Goal: Find specific page/section: Find specific page/section

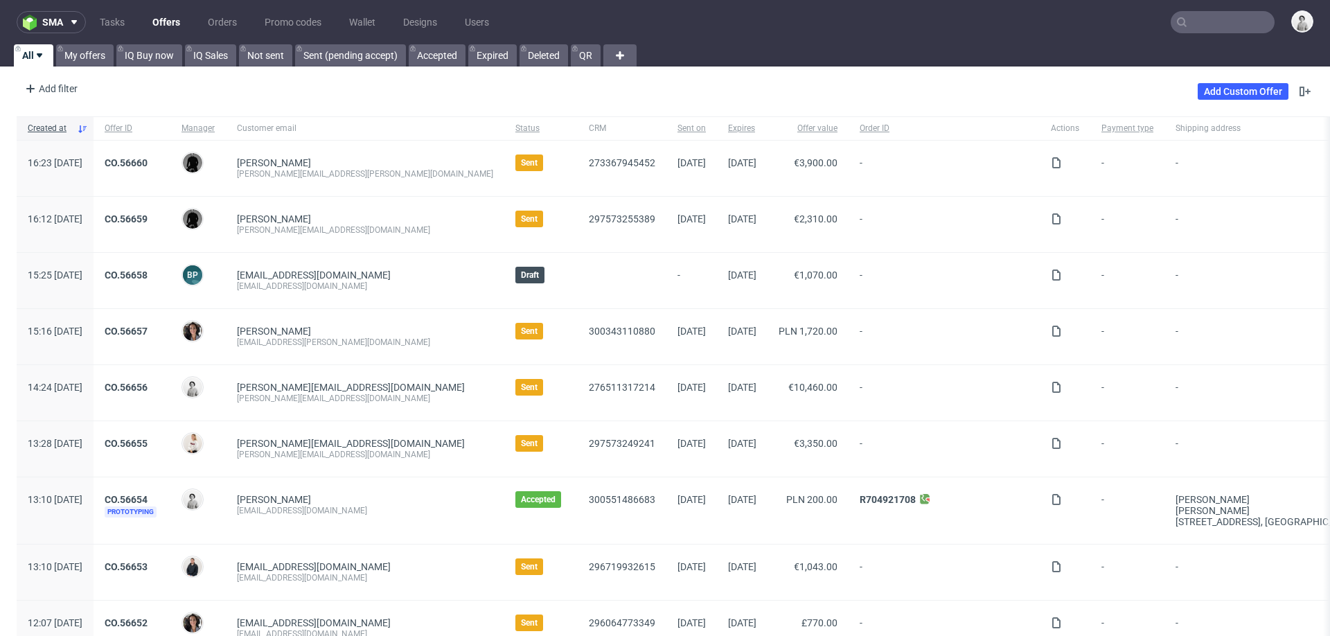
click at [886, 21] on input "text" at bounding box center [1223, 22] width 104 height 22
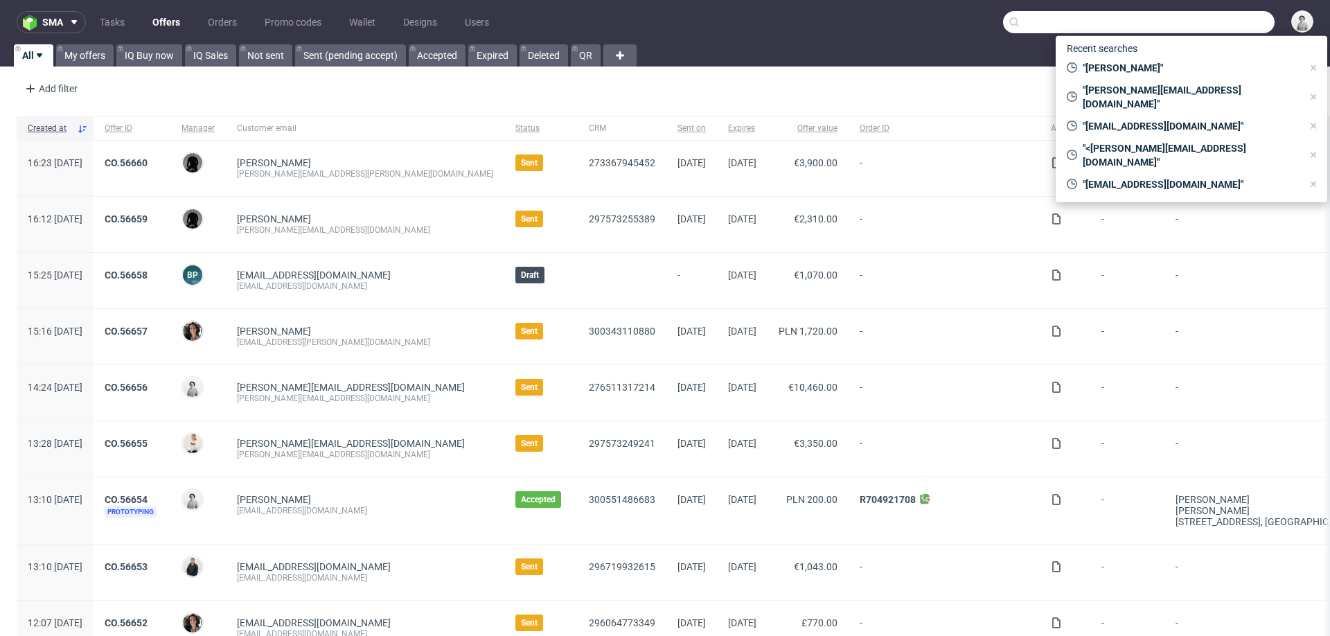
paste input "[PERSON_NAME][EMAIL_ADDRESS][PERSON_NAME][PERSON_NAME][DOMAIN_NAME]"
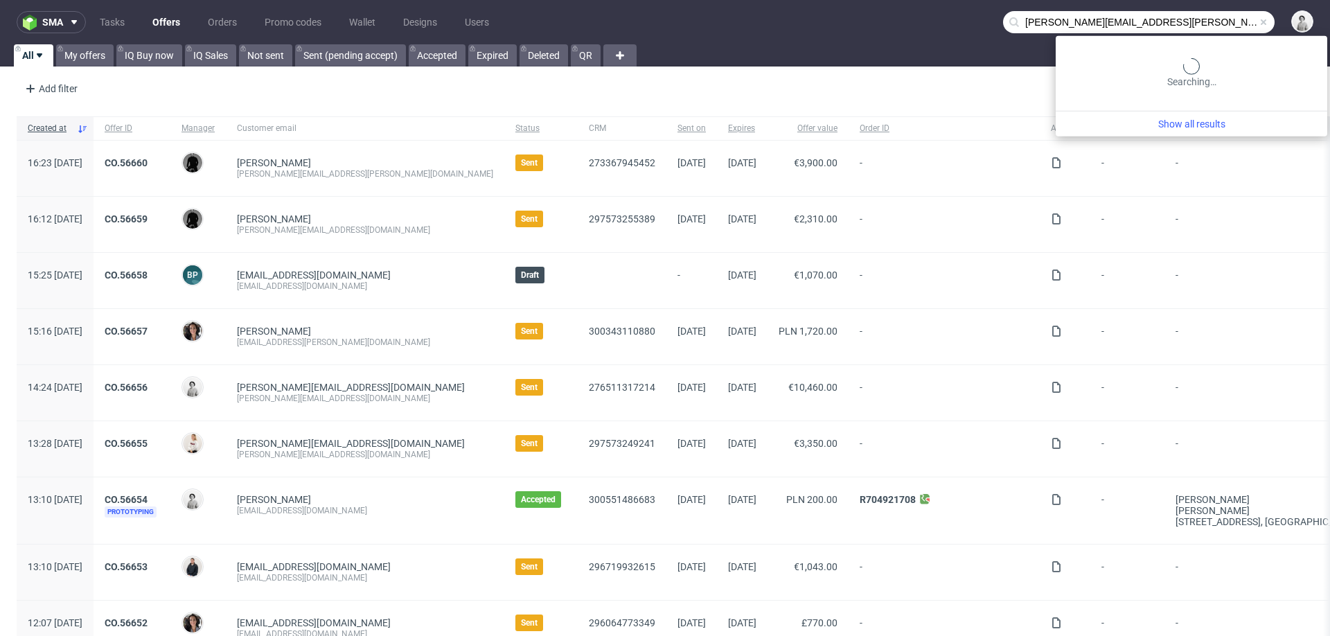
type input "antoine.lambert@darwin-microfluidics.com"
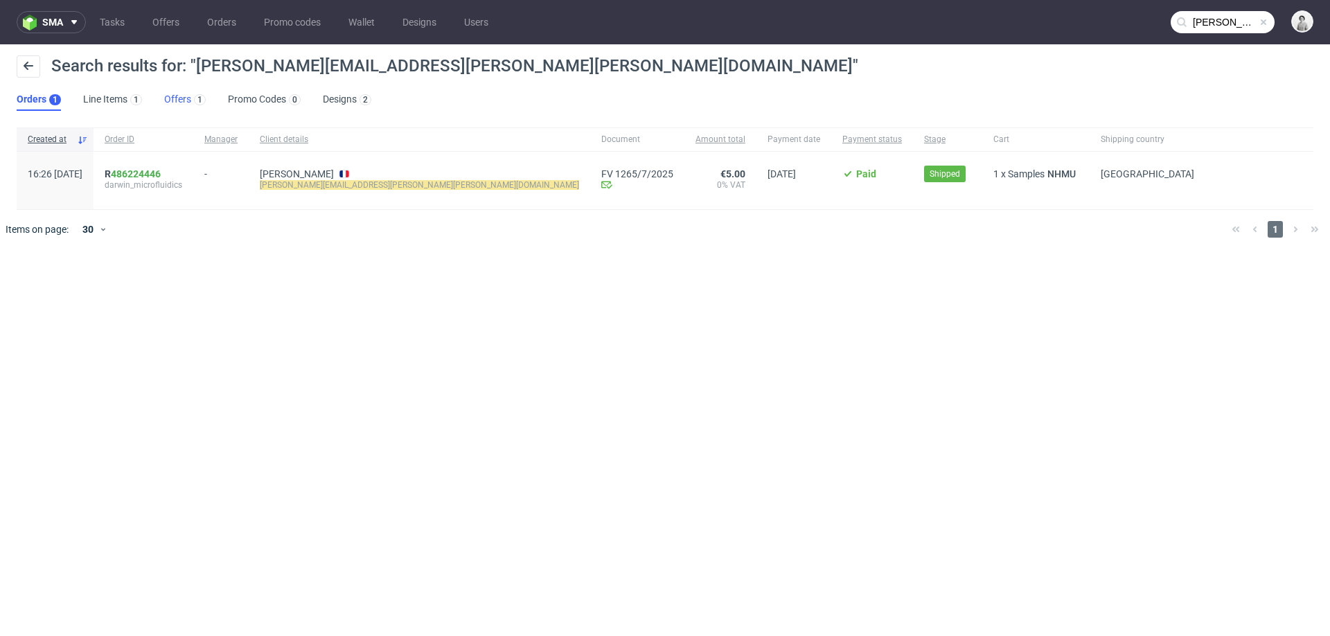
click at [170, 103] on link "Offers 1" at bounding box center [185, 100] width 42 height 22
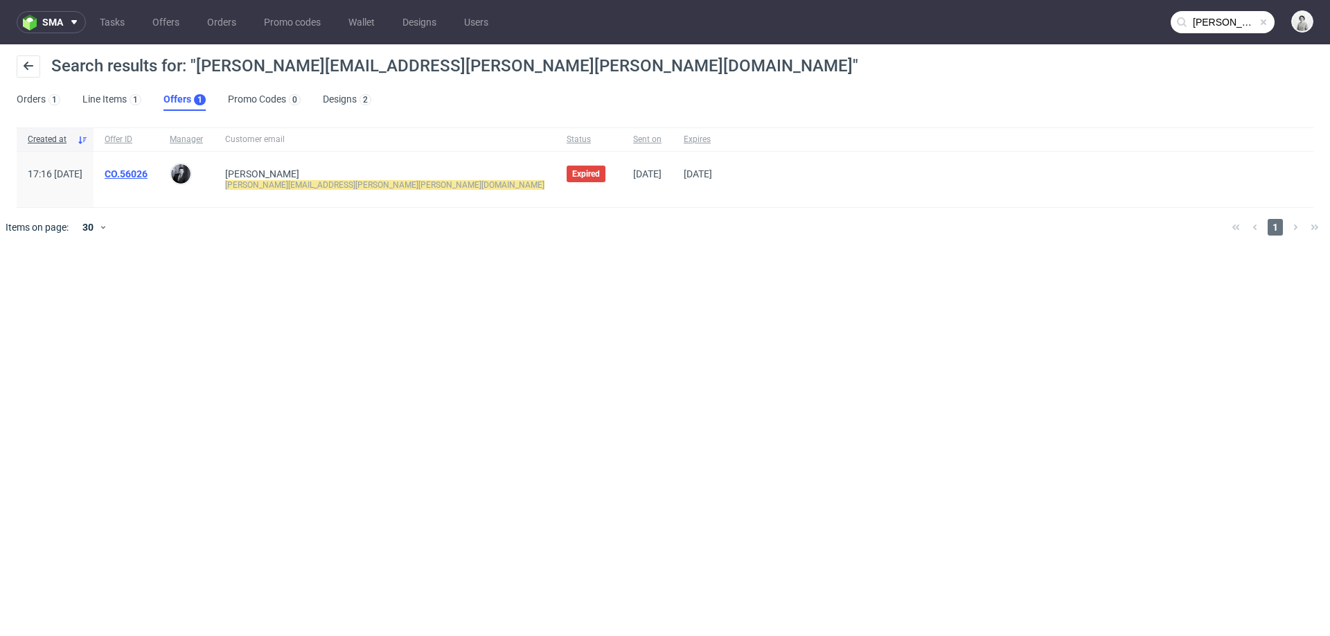
click at [148, 171] on link "CO.56026" at bounding box center [126, 173] width 43 height 11
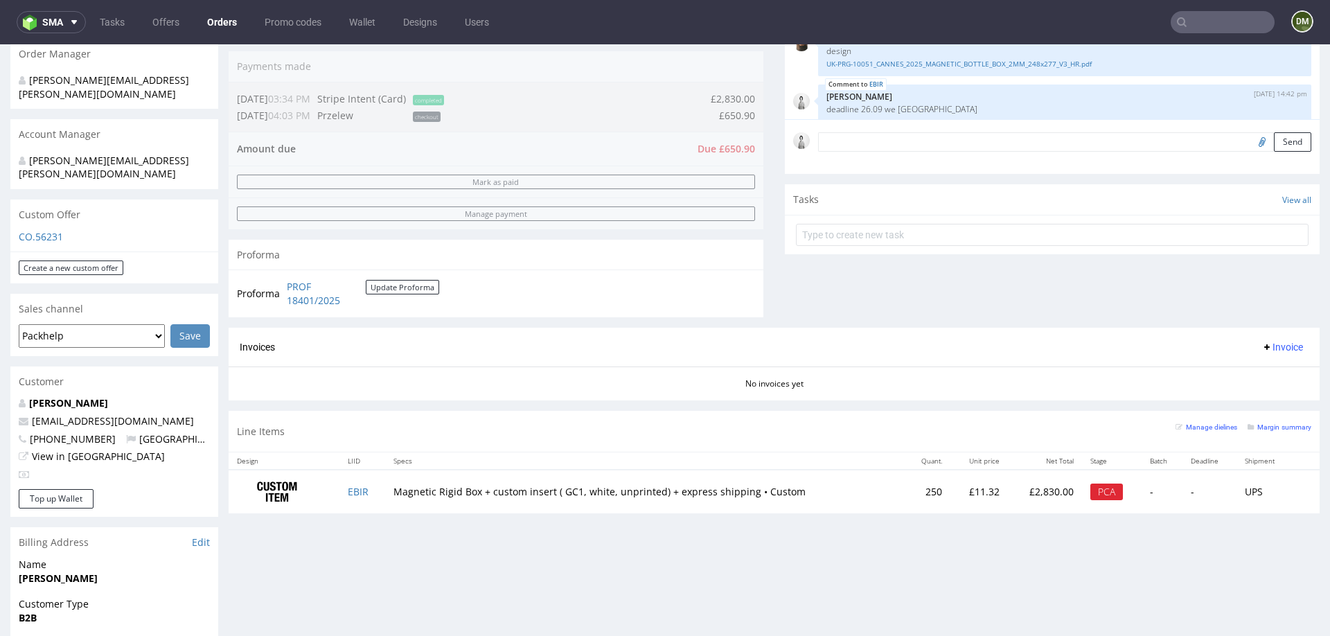
scroll to position [344, 0]
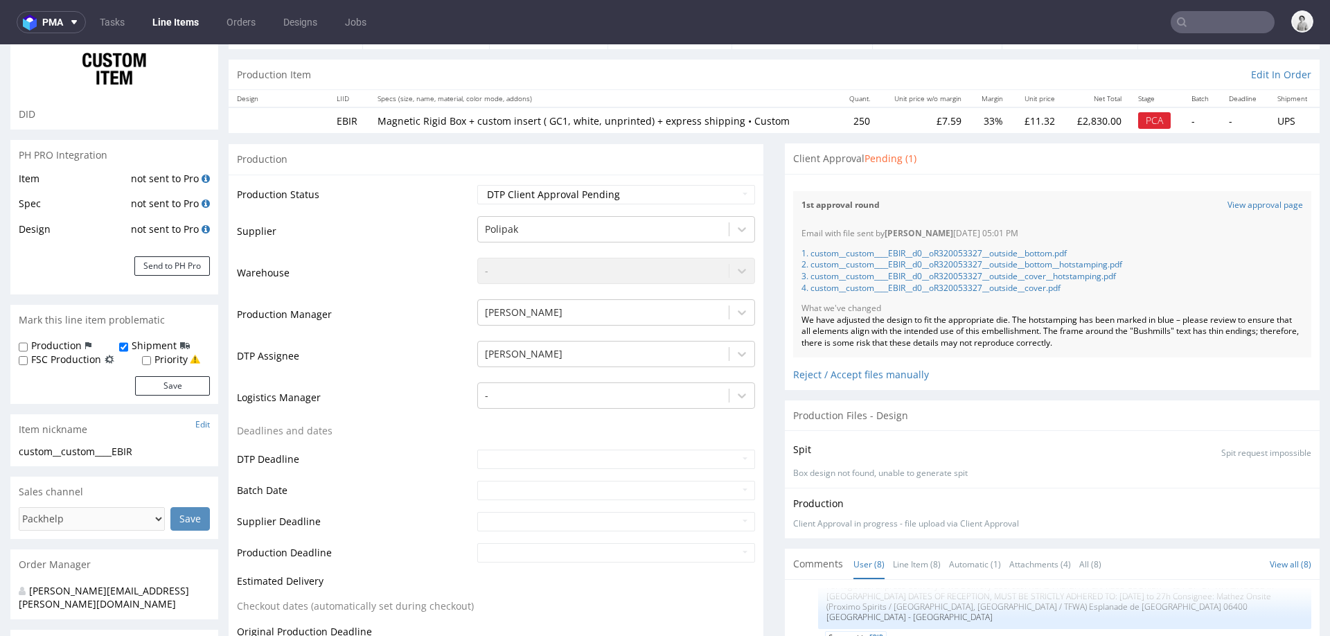
scroll to position [106, 0]
